Goal: Information Seeking & Learning: Learn about a topic

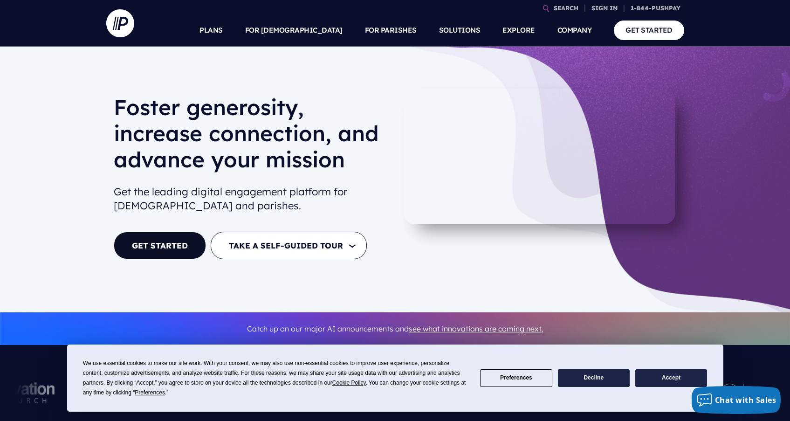
click at [678, 376] on button "Accept" at bounding box center [671, 378] width 72 height 18
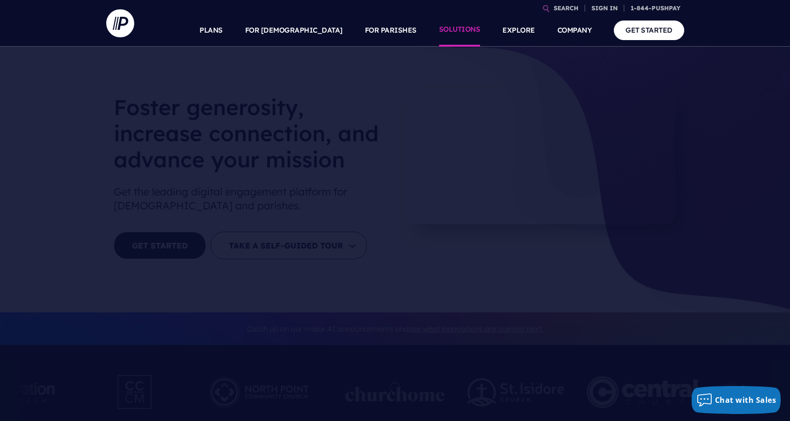
click at [451, 30] on link "SOLUTIONS" at bounding box center [459, 30] width 41 height 33
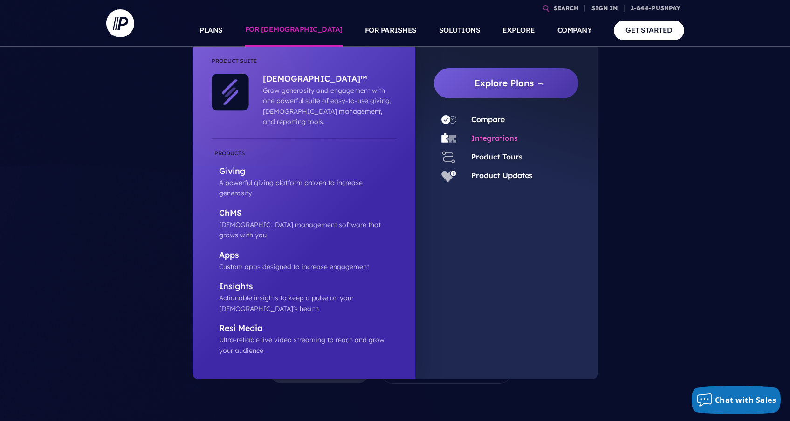
click at [494, 138] on link "Integrations" at bounding box center [494, 137] width 47 height 9
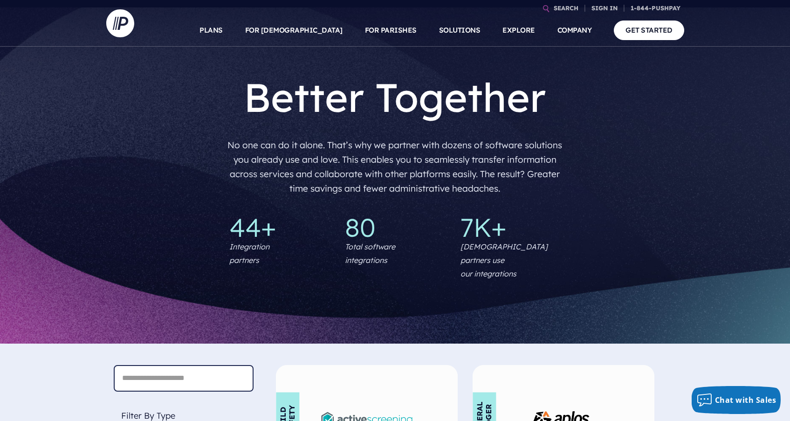
click at [189, 368] on input "text" at bounding box center [184, 378] width 140 height 27
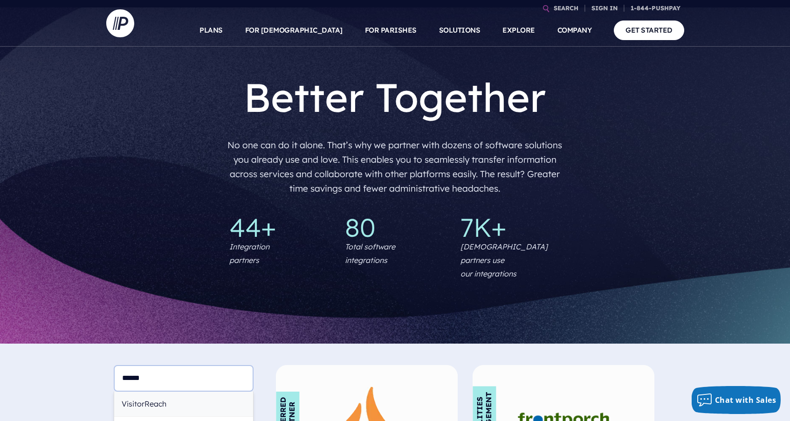
click at [166, 392] on div "VisitorReach" at bounding box center [183, 404] width 139 height 25
type input "**********"
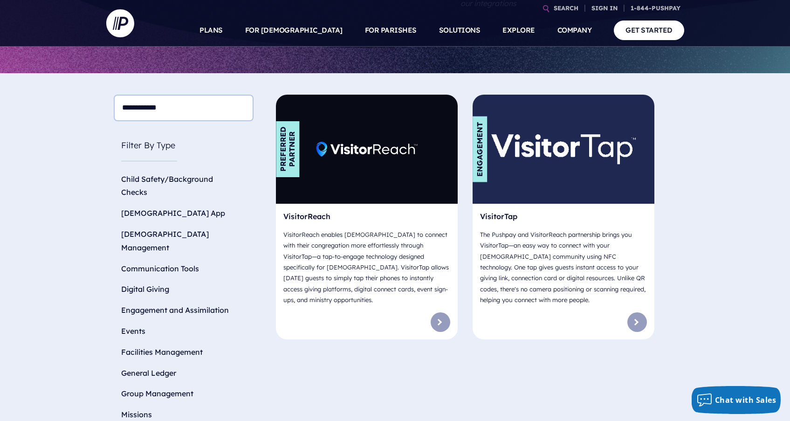
scroll to position [271, 0]
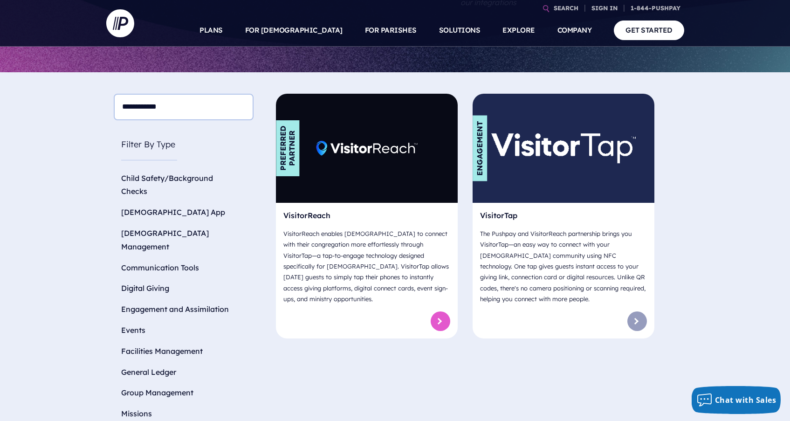
click at [435, 311] on link at bounding box center [441, 321] width 20 height 20
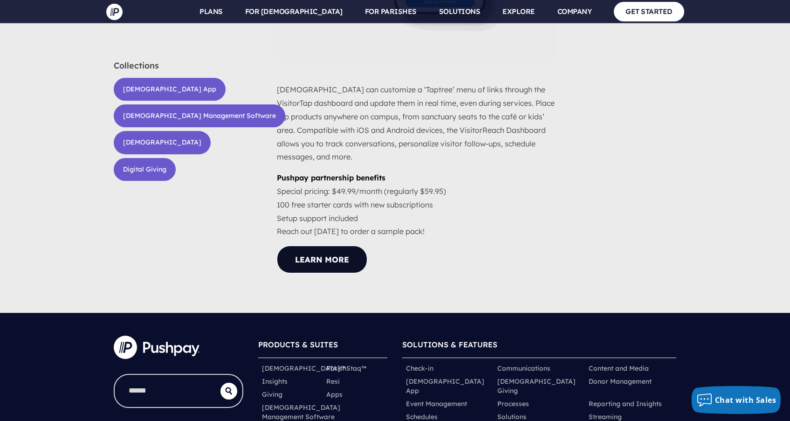
scroll to position [1153, 0]
